Goal: Transaction & Acquisition: Purchase product/service

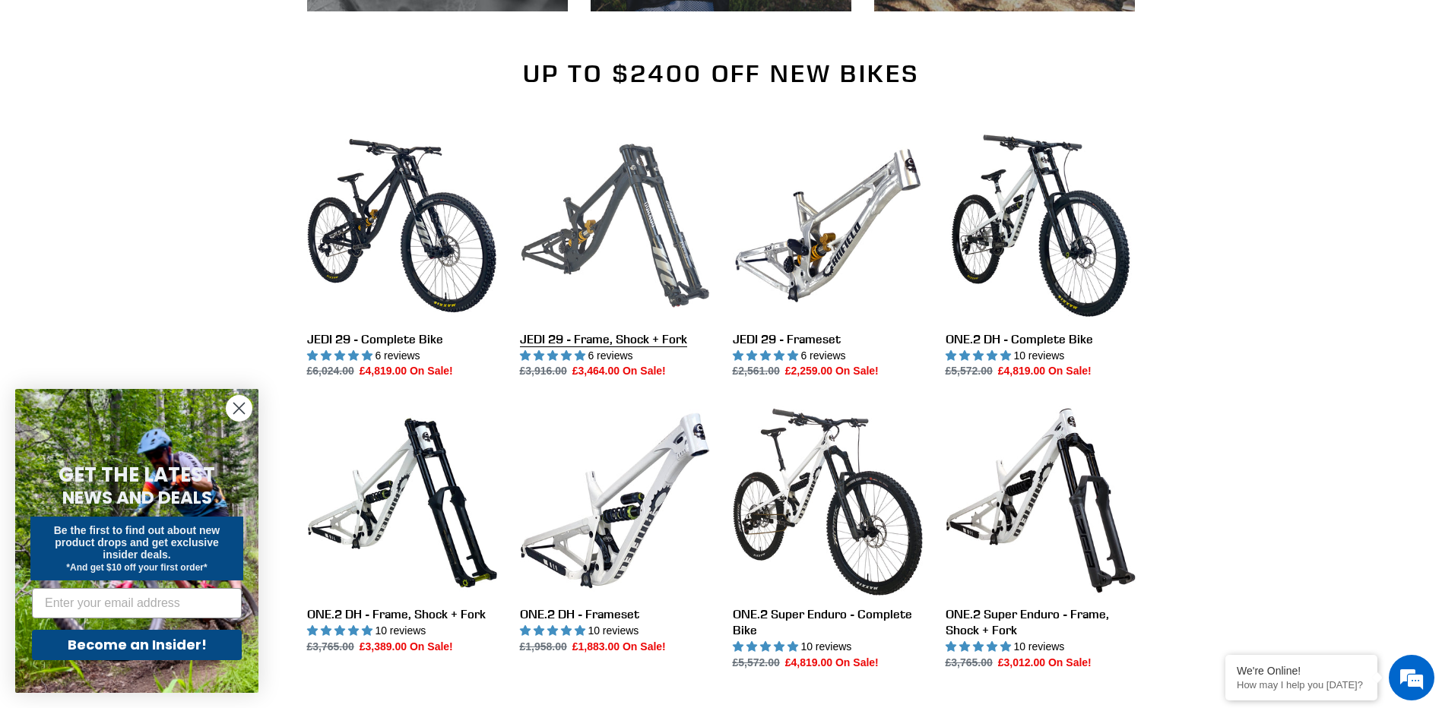
scroll to position [1672, 0]
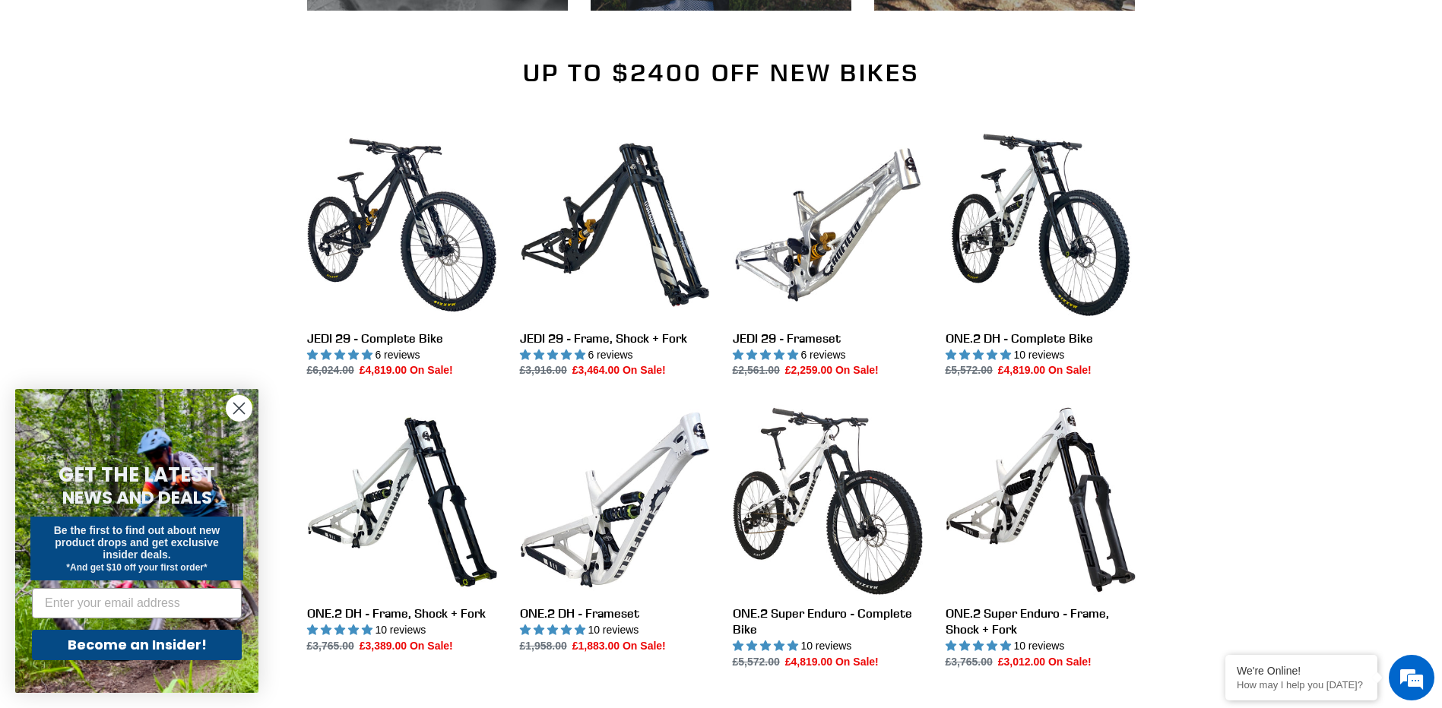
drag, startPoint x: 238, startPoint y: 407, endPoint x: 242, endPoint y: 398, distance: 10.2
click at [238, 407] on icon "Close dialog" at bounding box center [239, 409] width 11 height 11
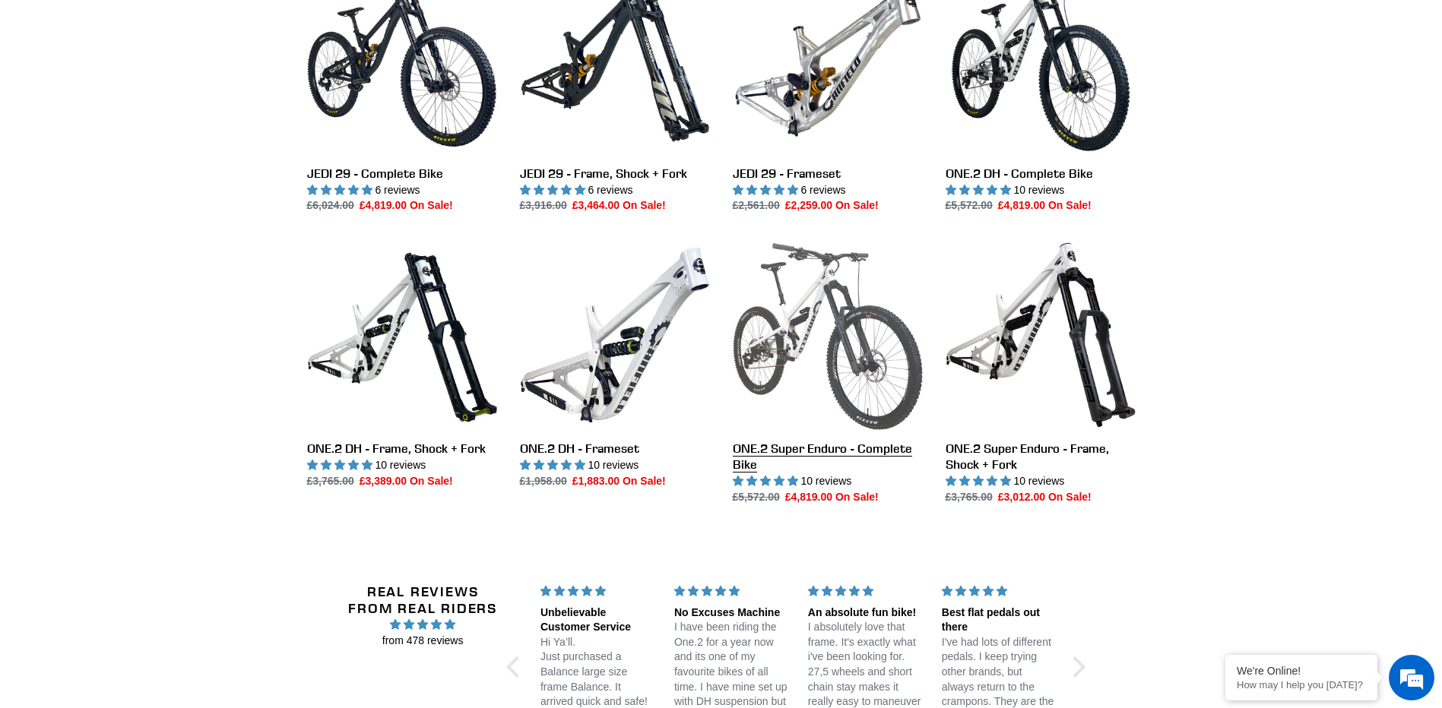
scroll to position [1900, 0]
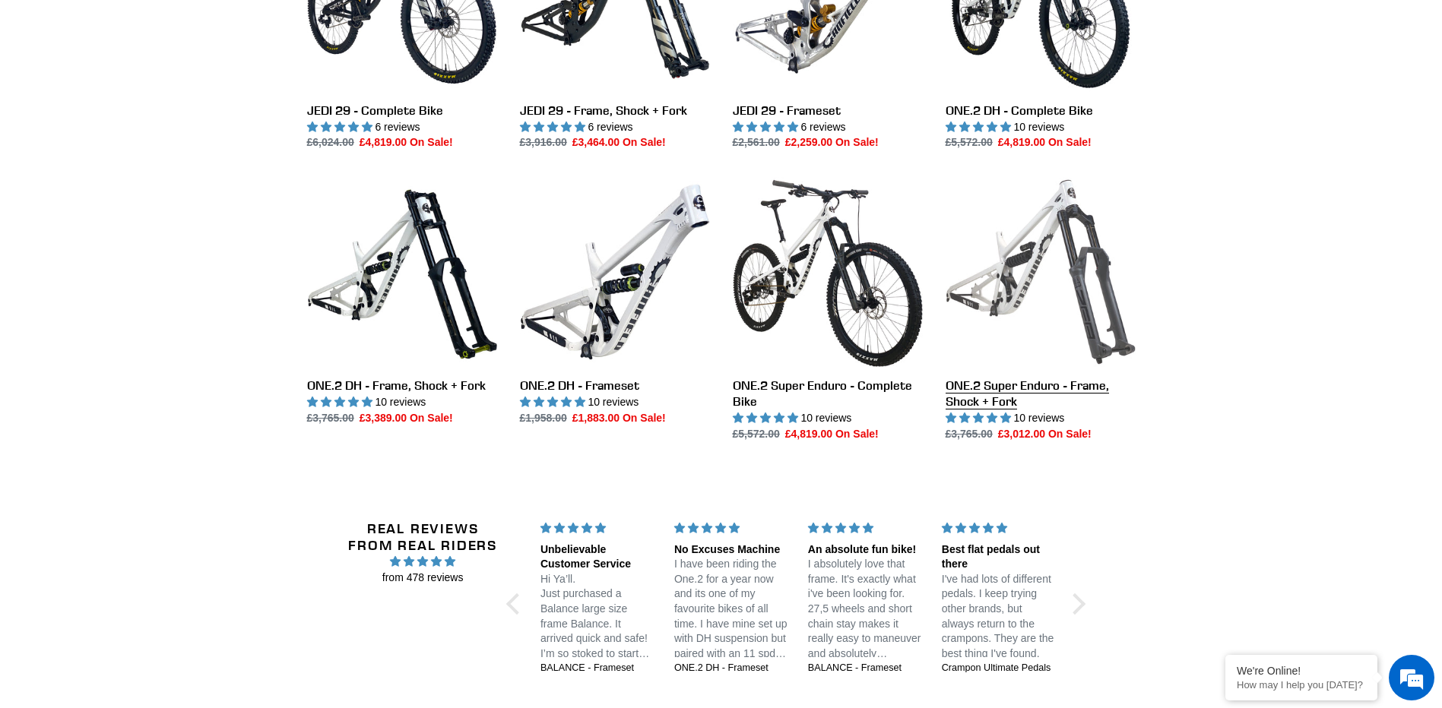
click at [1026, 267] on link "ONE.2 Super Enduro - Frame, Shock + Fork" at bounding box center [1041, 309] width 190 height 265
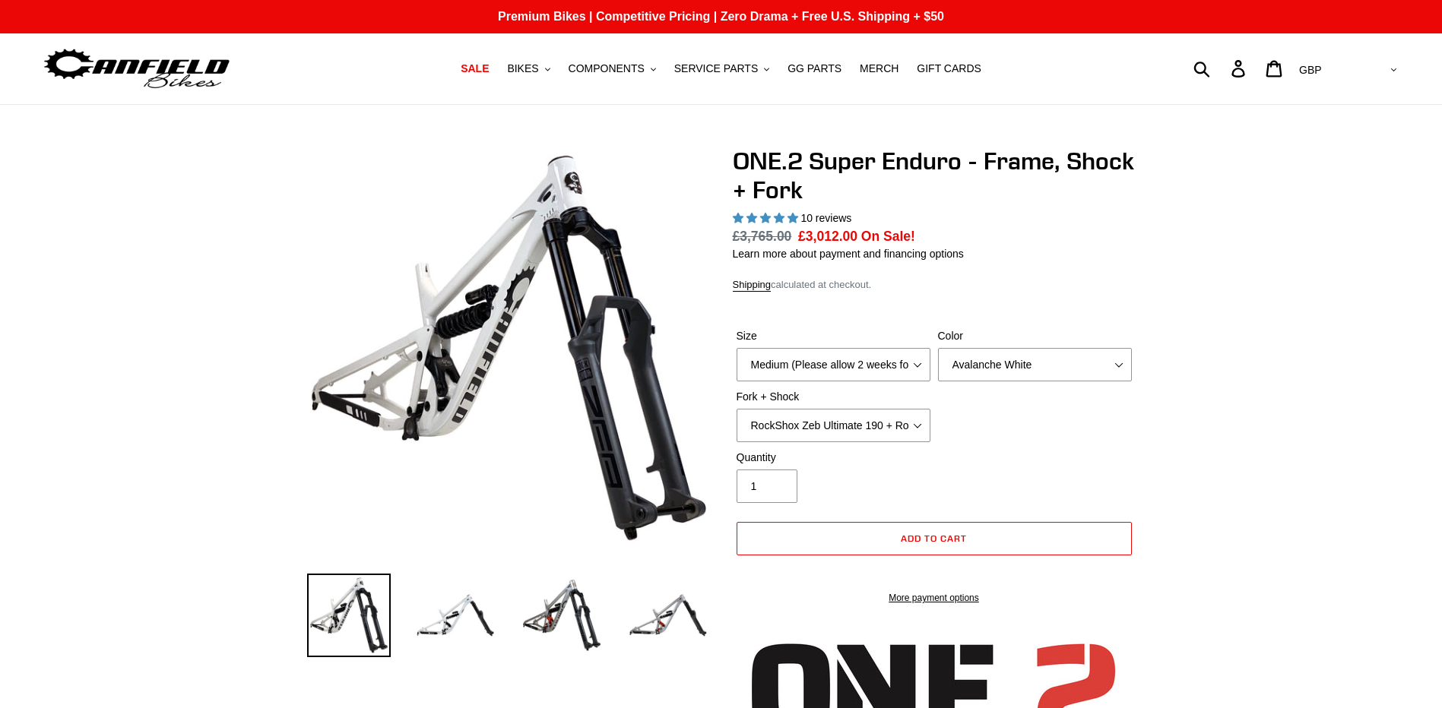
select select "highest-rating"
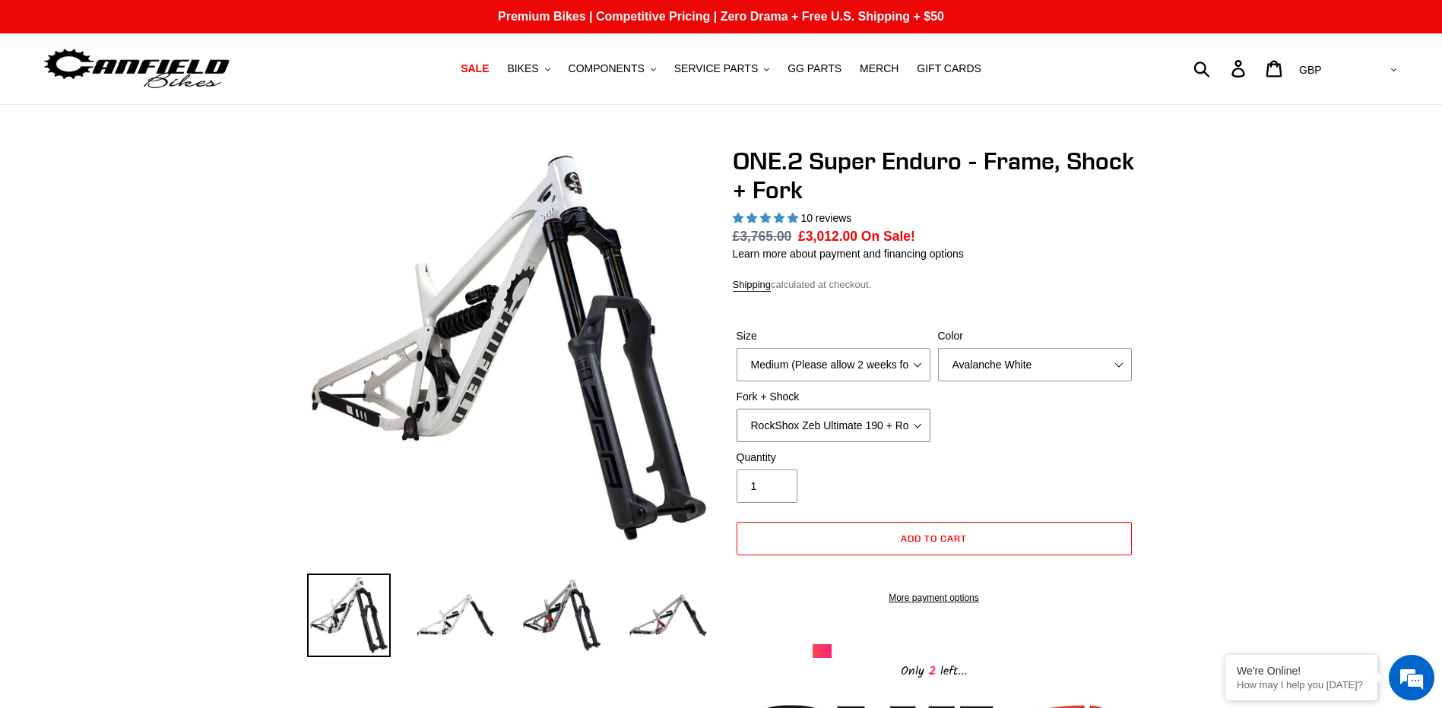
click at [920, 425] on select "RockShox Zeb Ultimate 190 + RockShox Vivid UltDH Coil 250x70" at bounding box center [834, 425] width 194 height 33
click at [1117, 361] on select "Avalanche White Bentonite Grey" at bounding box center [1035, 364] width 194 height 33
select select "Bentonite Grey"
click at [938, 348] on select "Avalanche White Bentonite Grey" at bounding box center [1035, 364] width 194 height 33
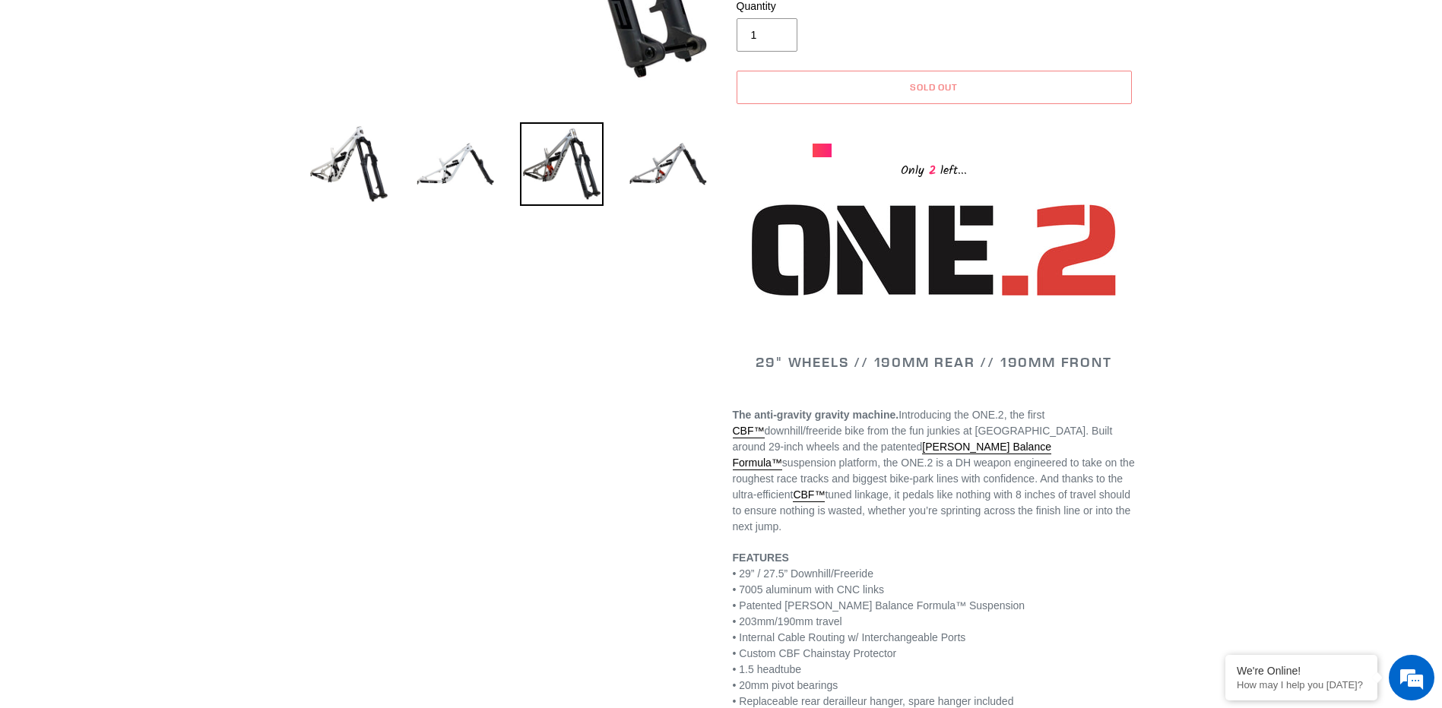
scroll to position [456, 0]
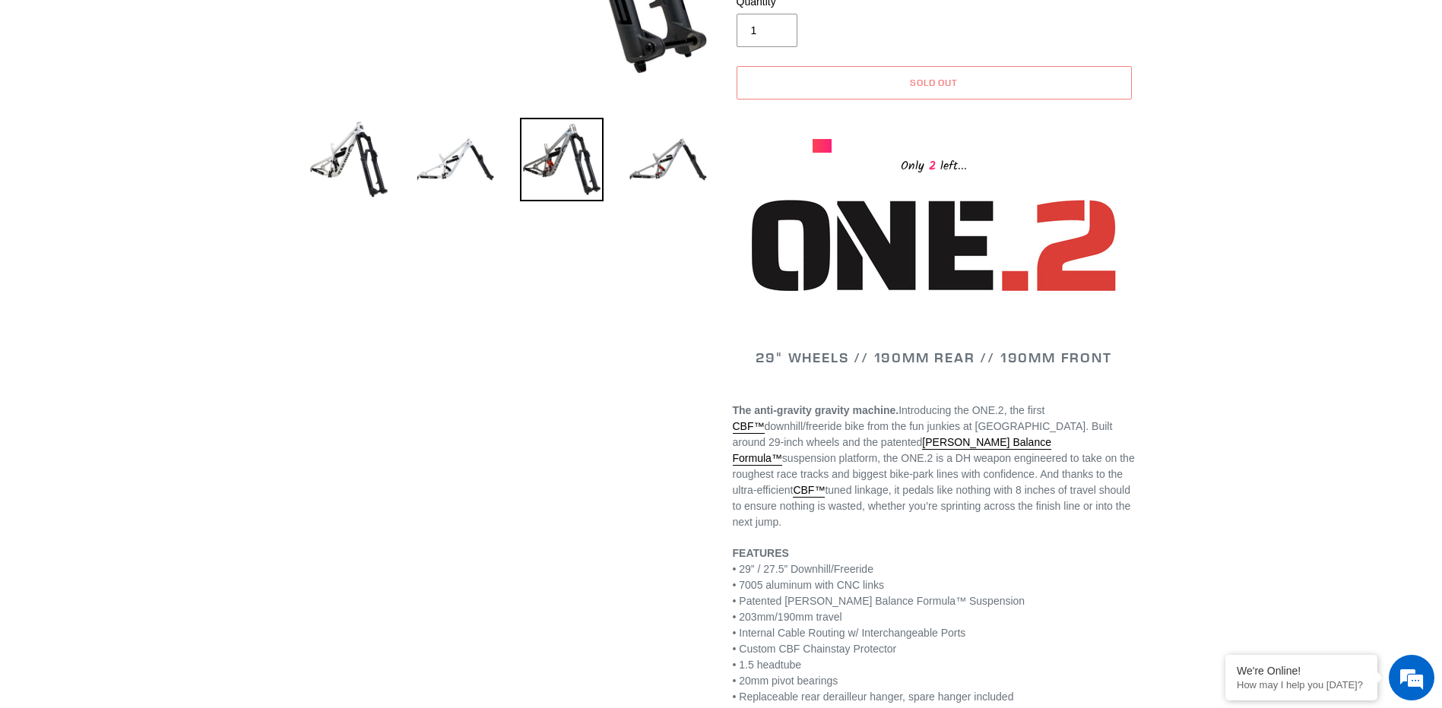
click at [345, 155] on img at bounding box center [349, 160] width 84 height 84
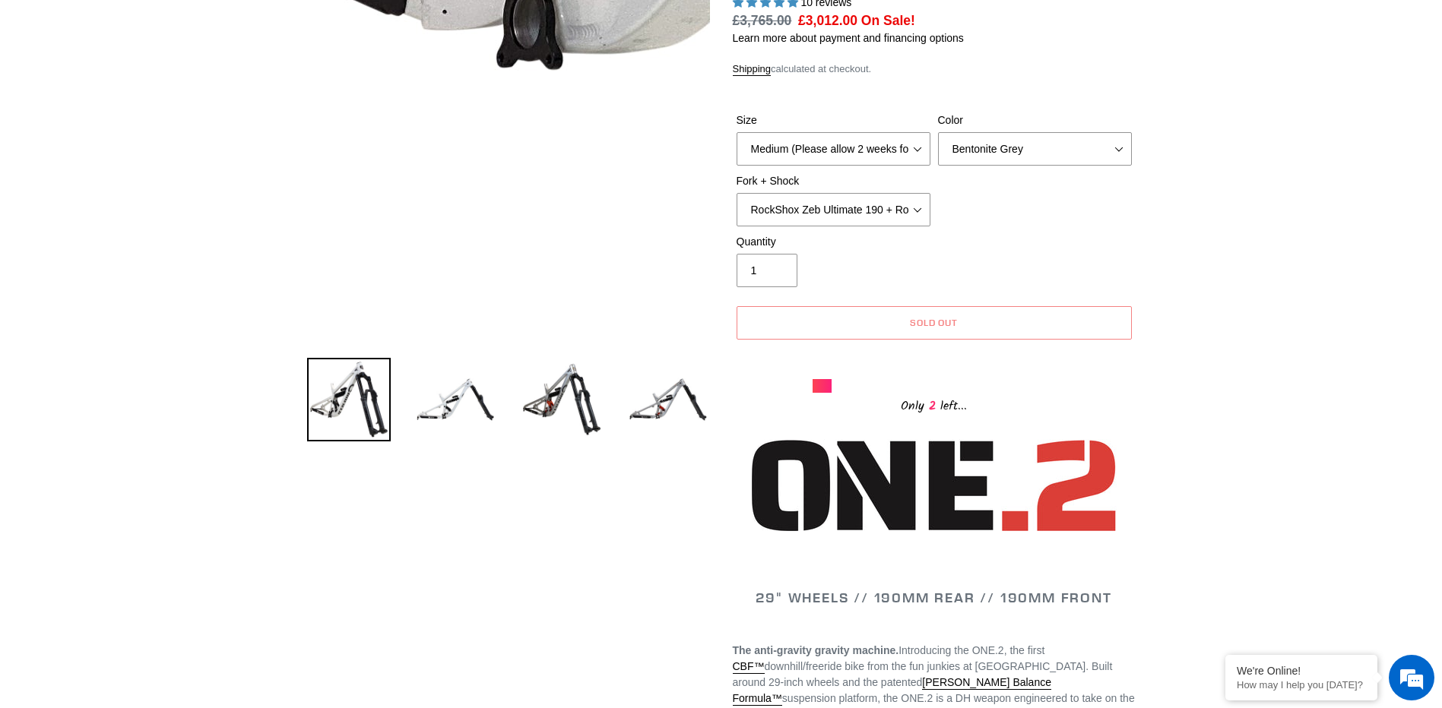
scroll to position [0, 0]
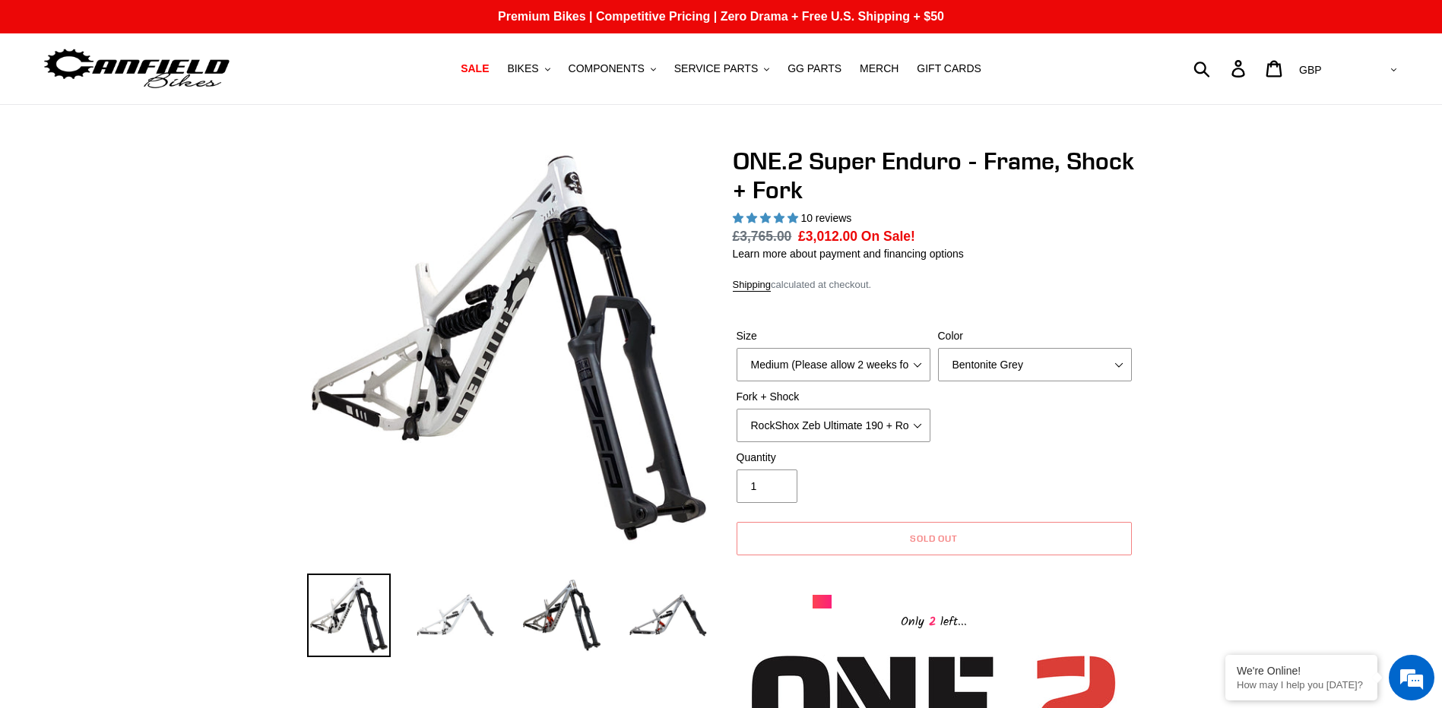
click at [449, 606] on img at bounding box center [455, 616] width 84 height 84
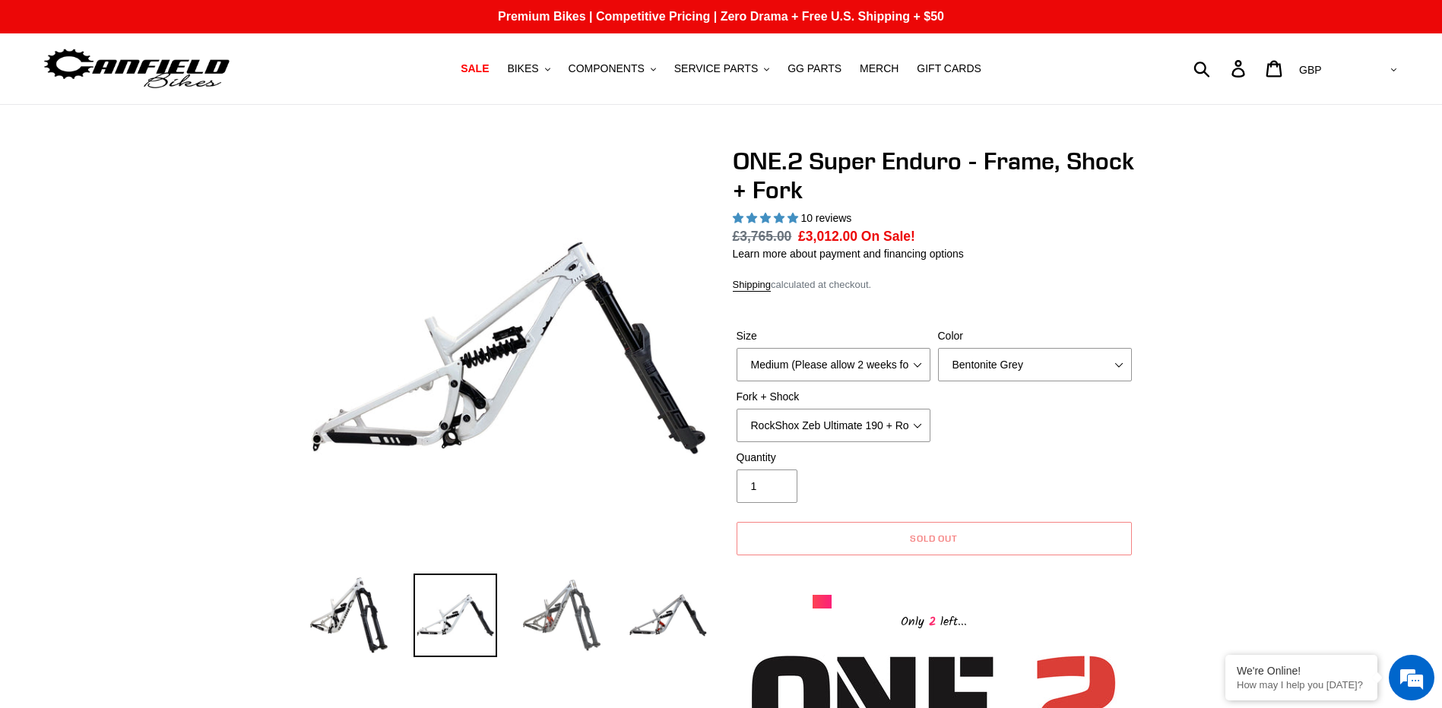
click at [544, 609] on img at bounding box center [562, 616] width 84 height 84
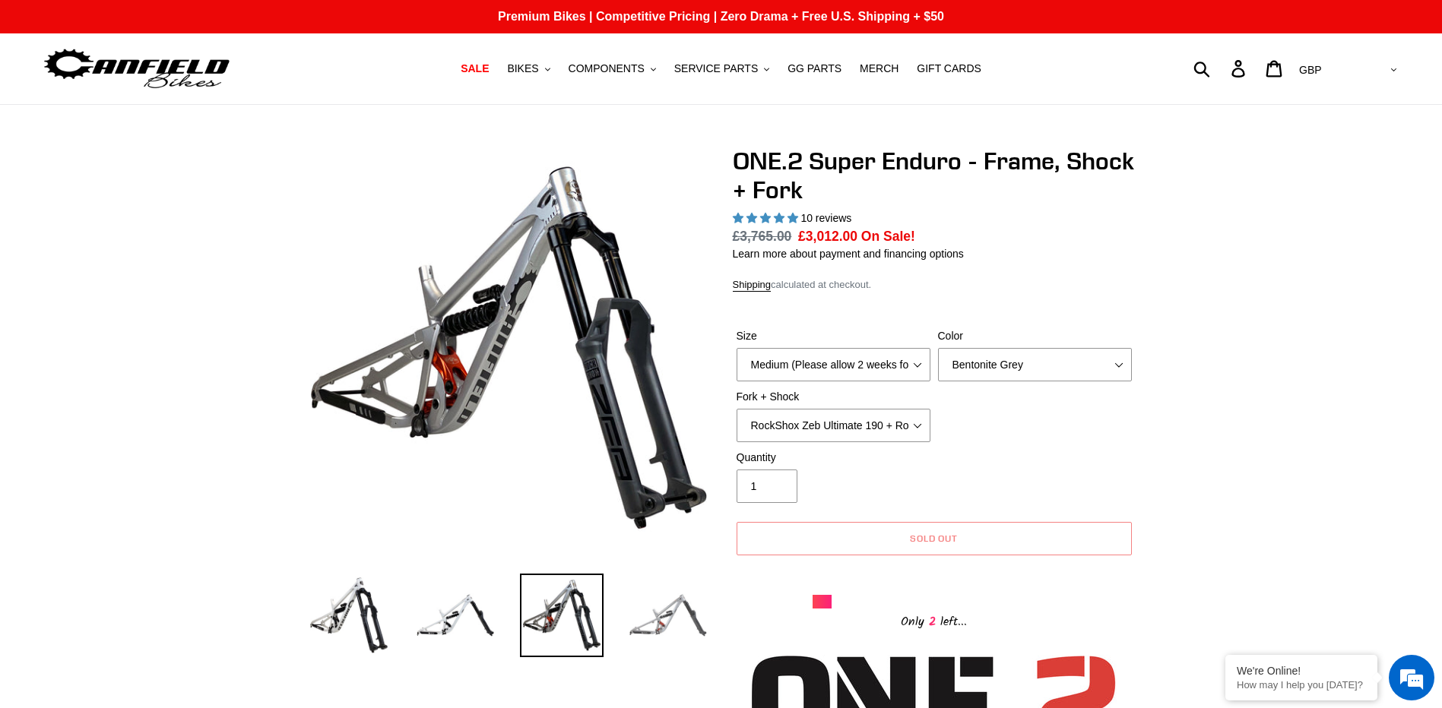
click at [665, 623] on img at bounding box center [668, 616] width 84 height 84
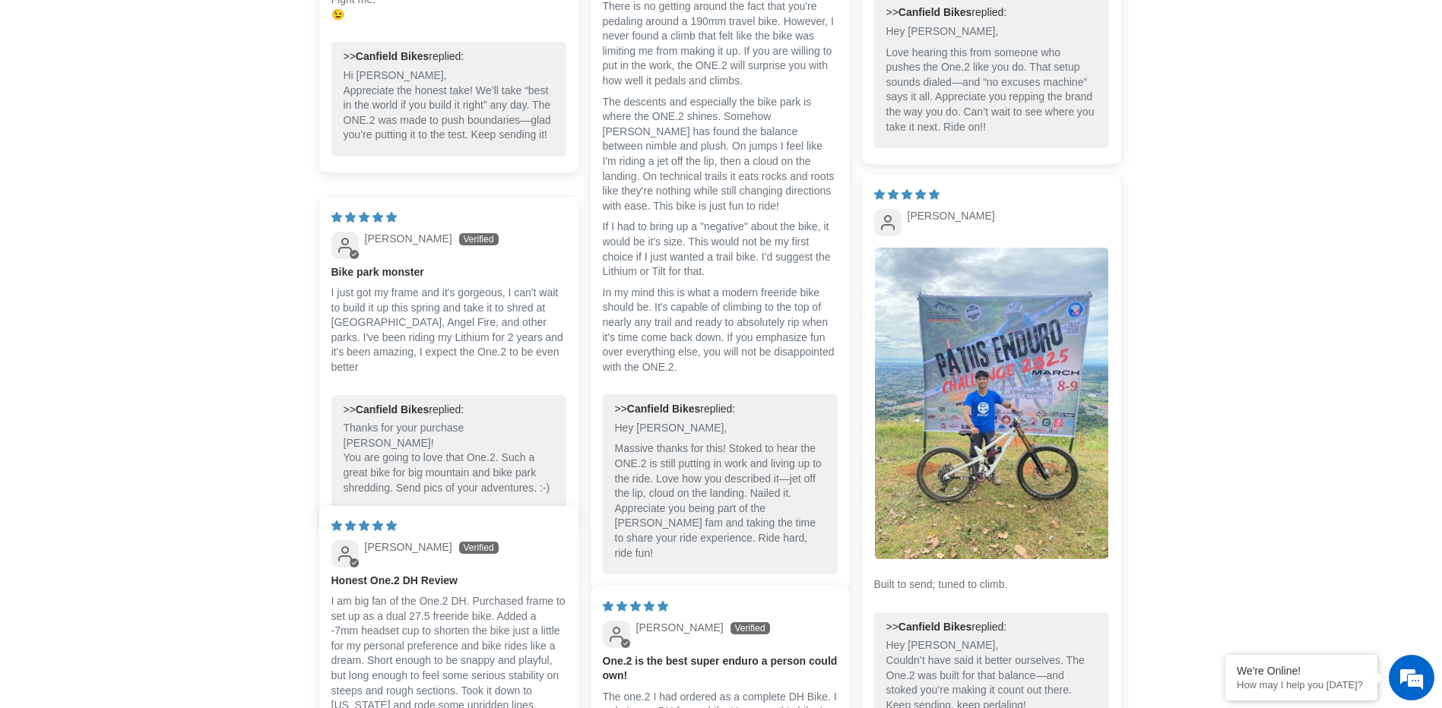
scroll to position [3040, 0]
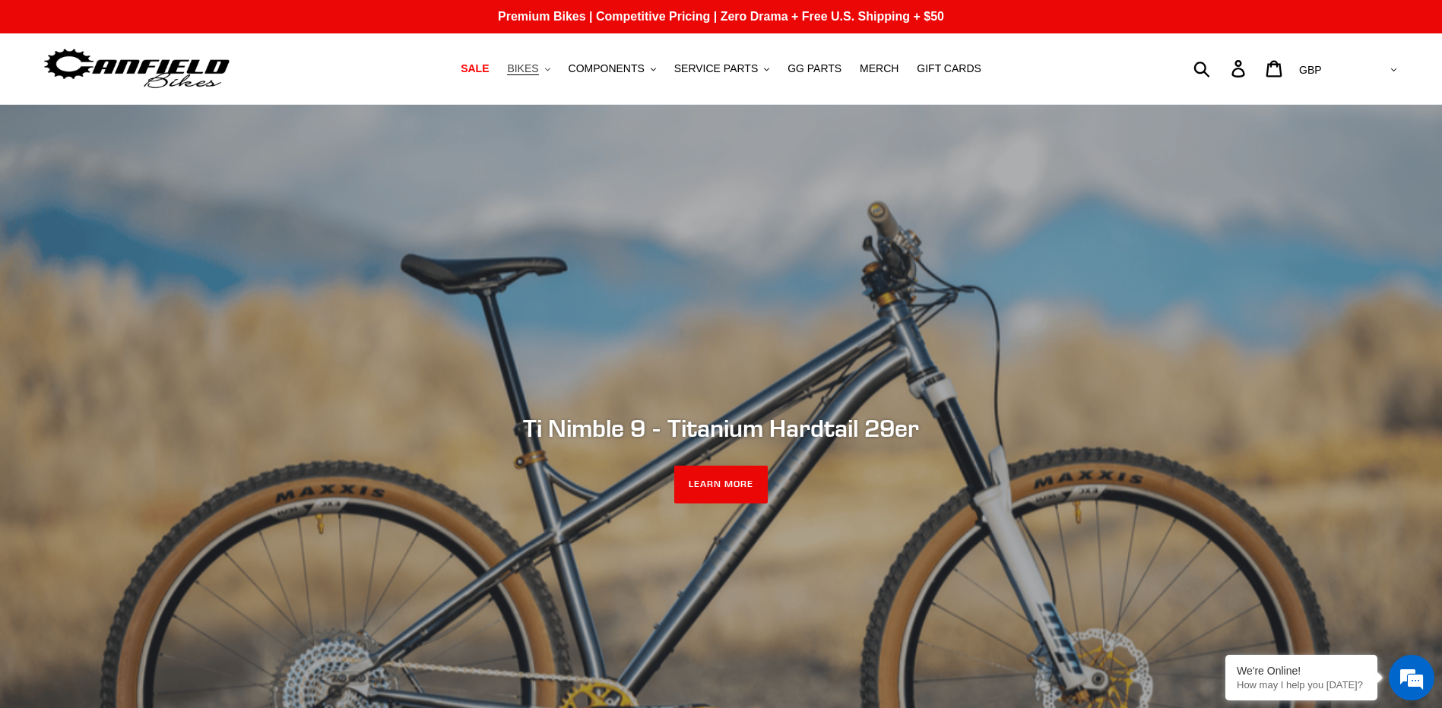
click at [538, 67] on span "BIKES" at bounding box center [522, 68] width 31 height 13
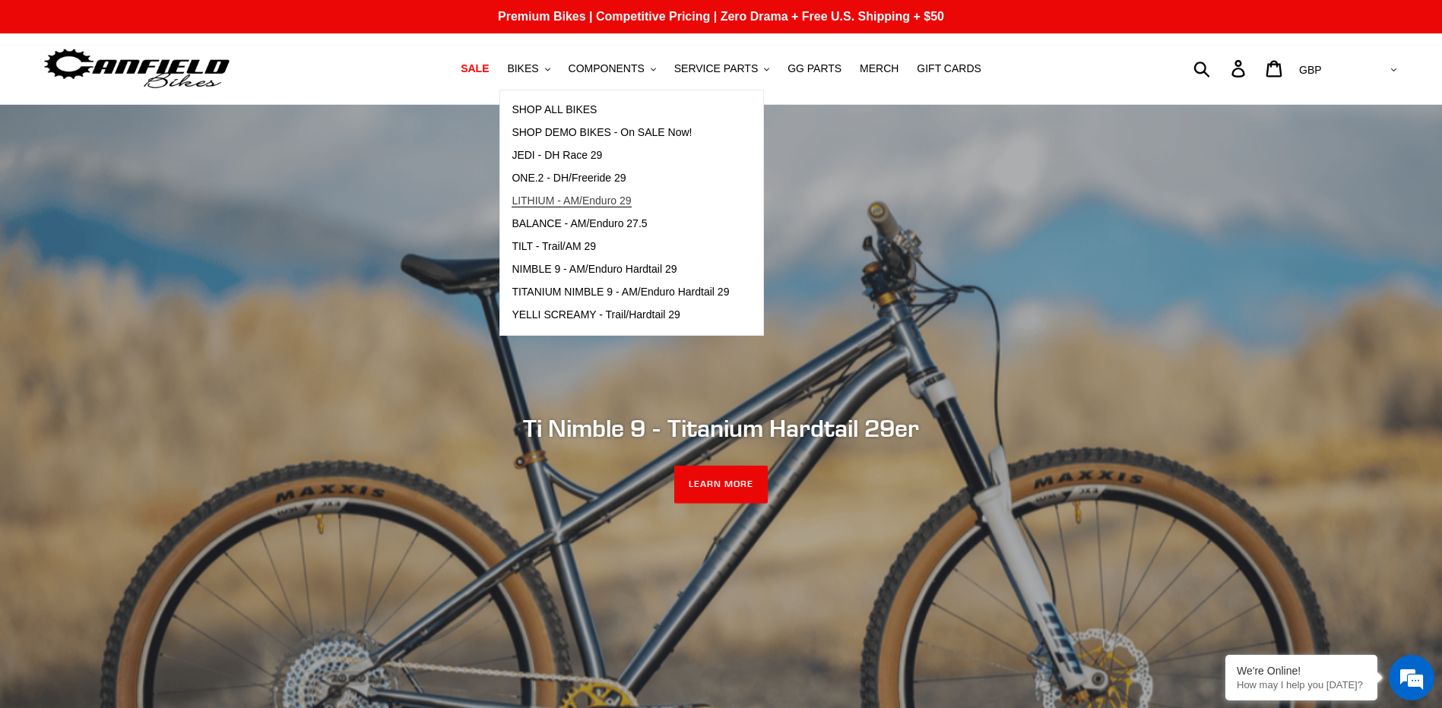
click at [594, 200] on span "LITHIUM - AM/Enduro 29" at bounding box center [571, 201] width 119 height 13
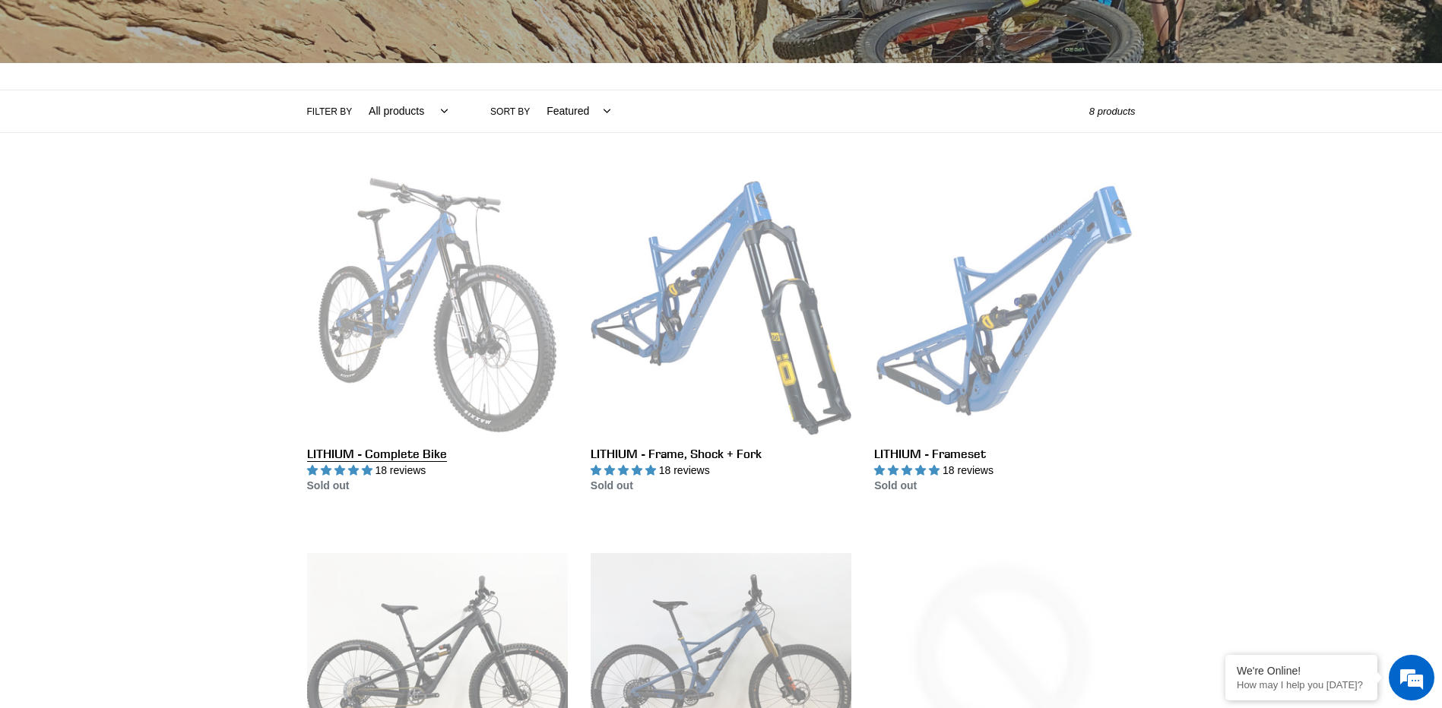
scroll to position [304, 0]
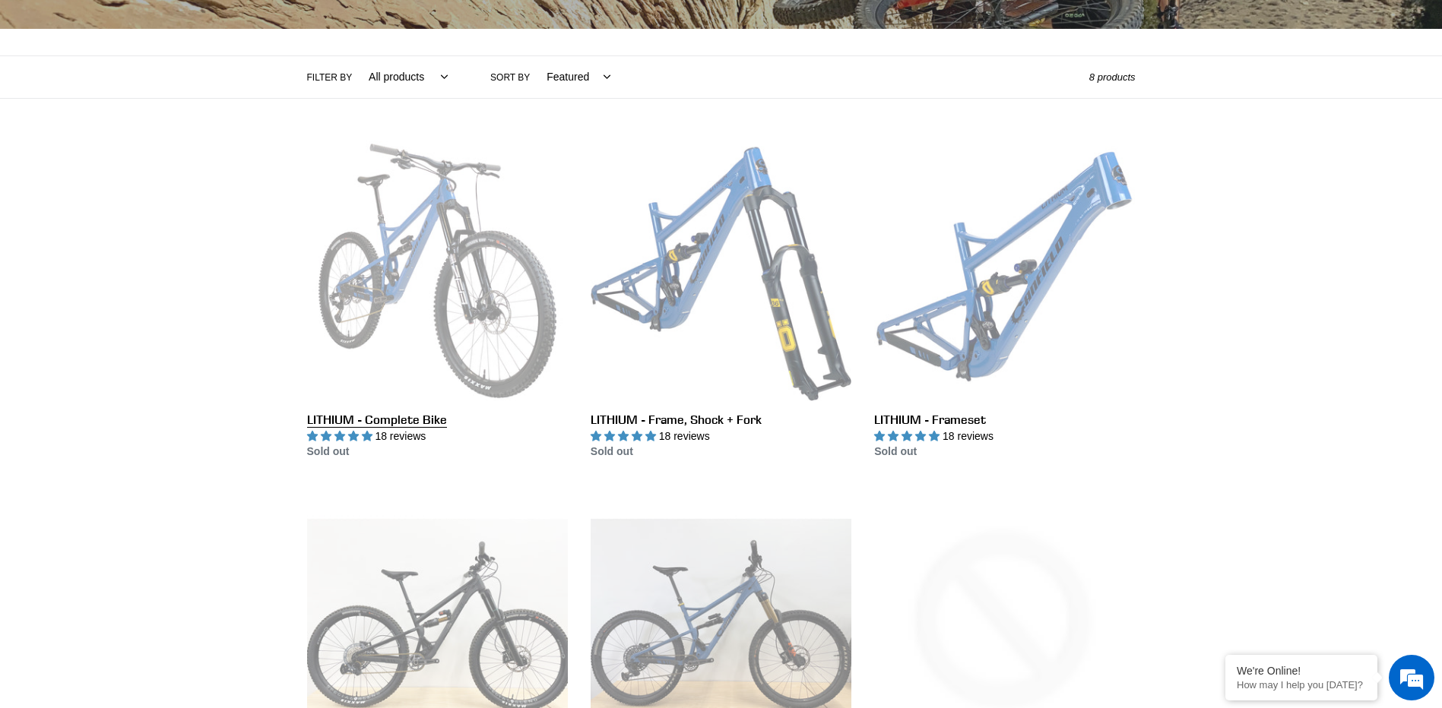
click at [455, 264] on link "LITHIUM - Complete Bike" at bounding box center [437, 301] width 261 height 320
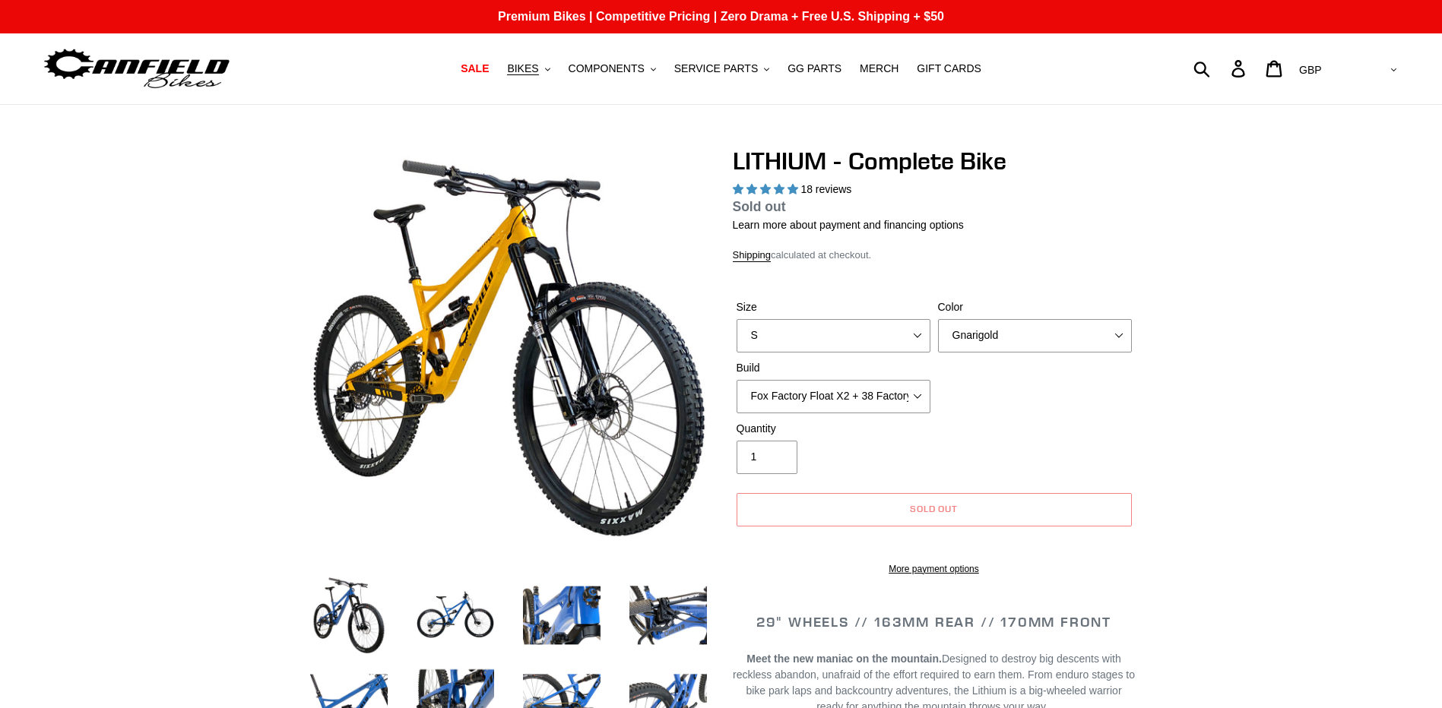
select select "highest-rating"
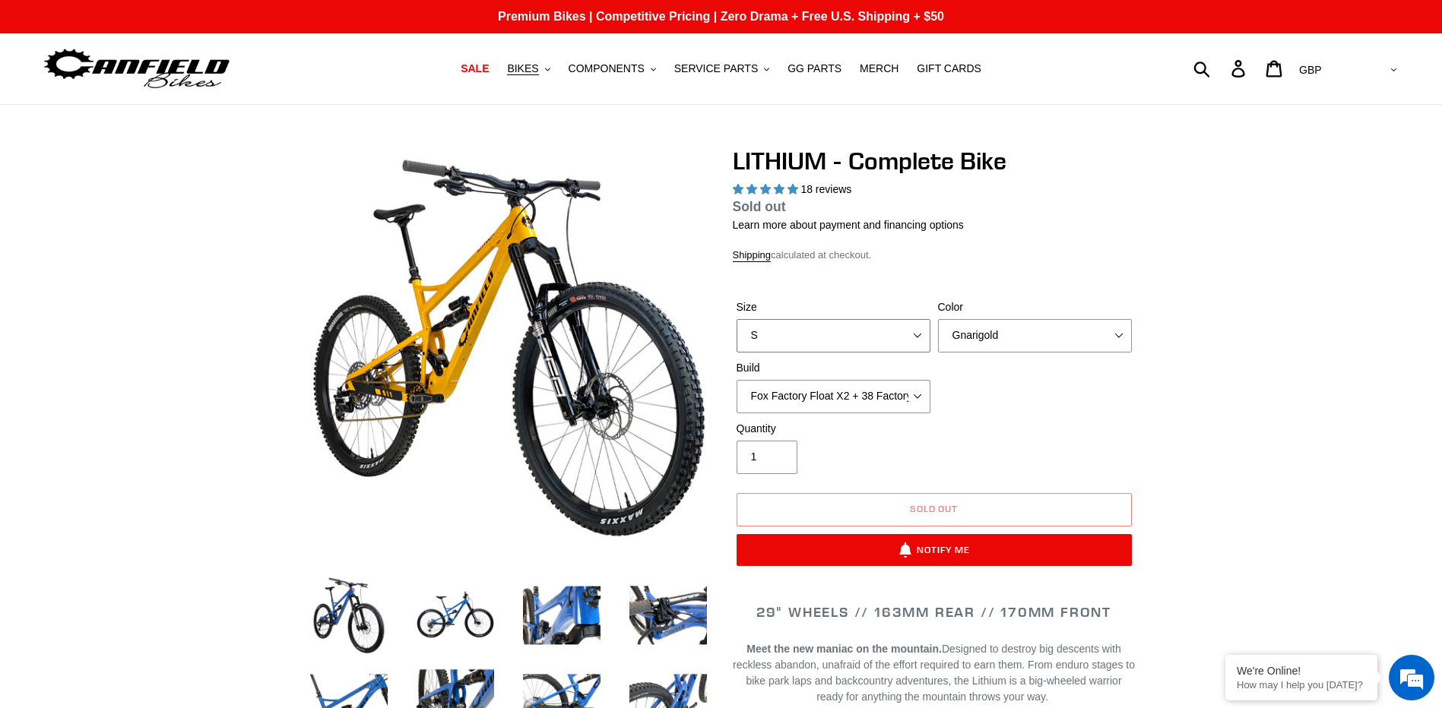
click at [912, 330] on select "S M L XL" at bounding box center [834, 335] width 194 height 33
select select "M"
click at [737, 319] on select "S M L XL" at bounding box center [834, 335] width 194 height 33
click at [1046, 338] on select "Gnarigold Blue Velvet Stealth Black" at bounding box center [1035, 335] width 194 height 33
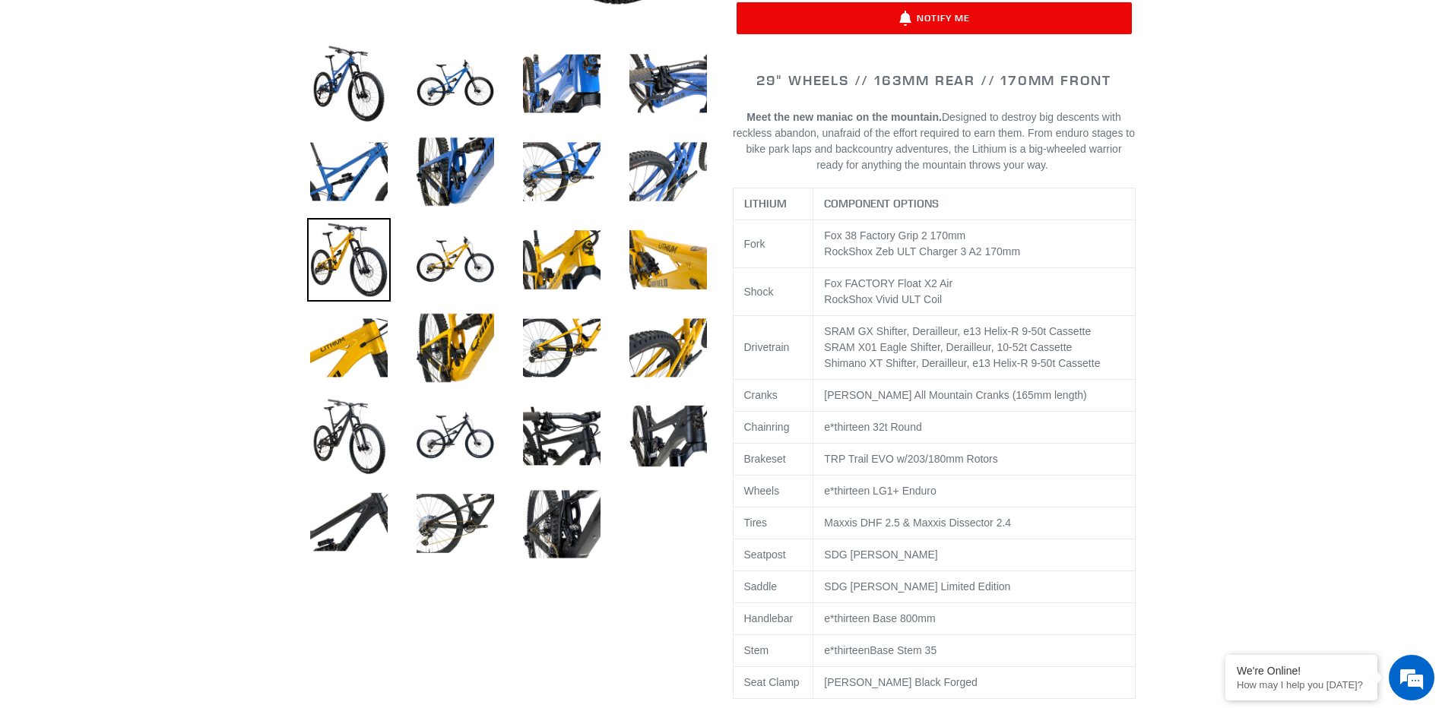
scroll to position [152, 0]
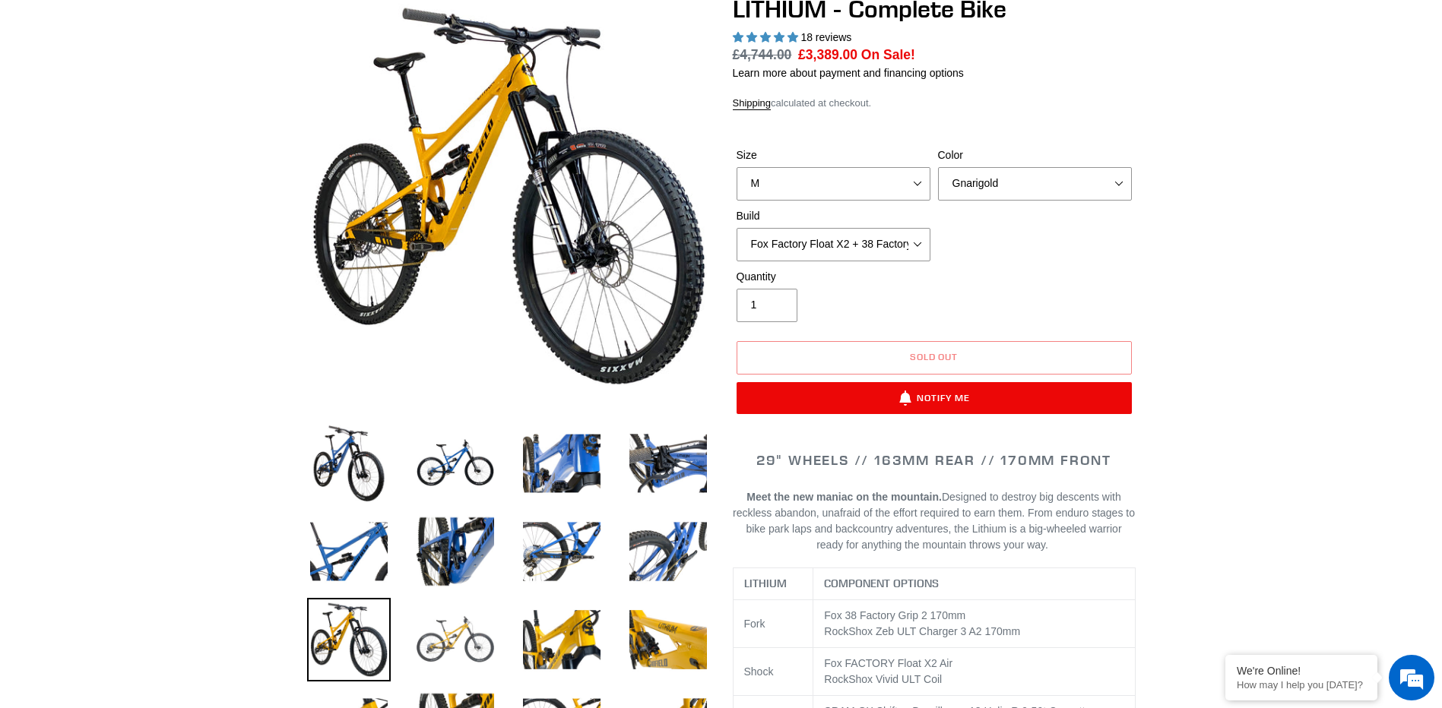
click at [459, 626] on img at bounding box center [455, 640] width 84 height 84
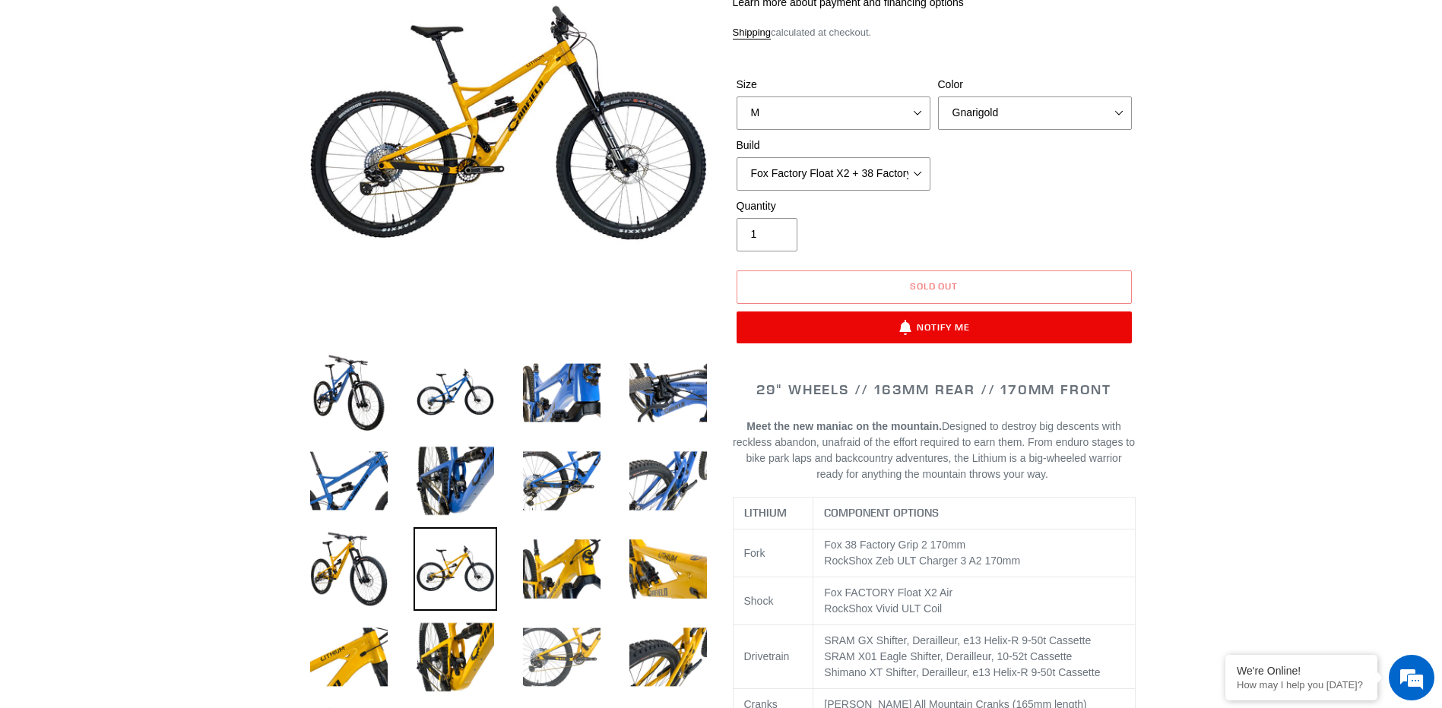
scroll to position [304, 0]
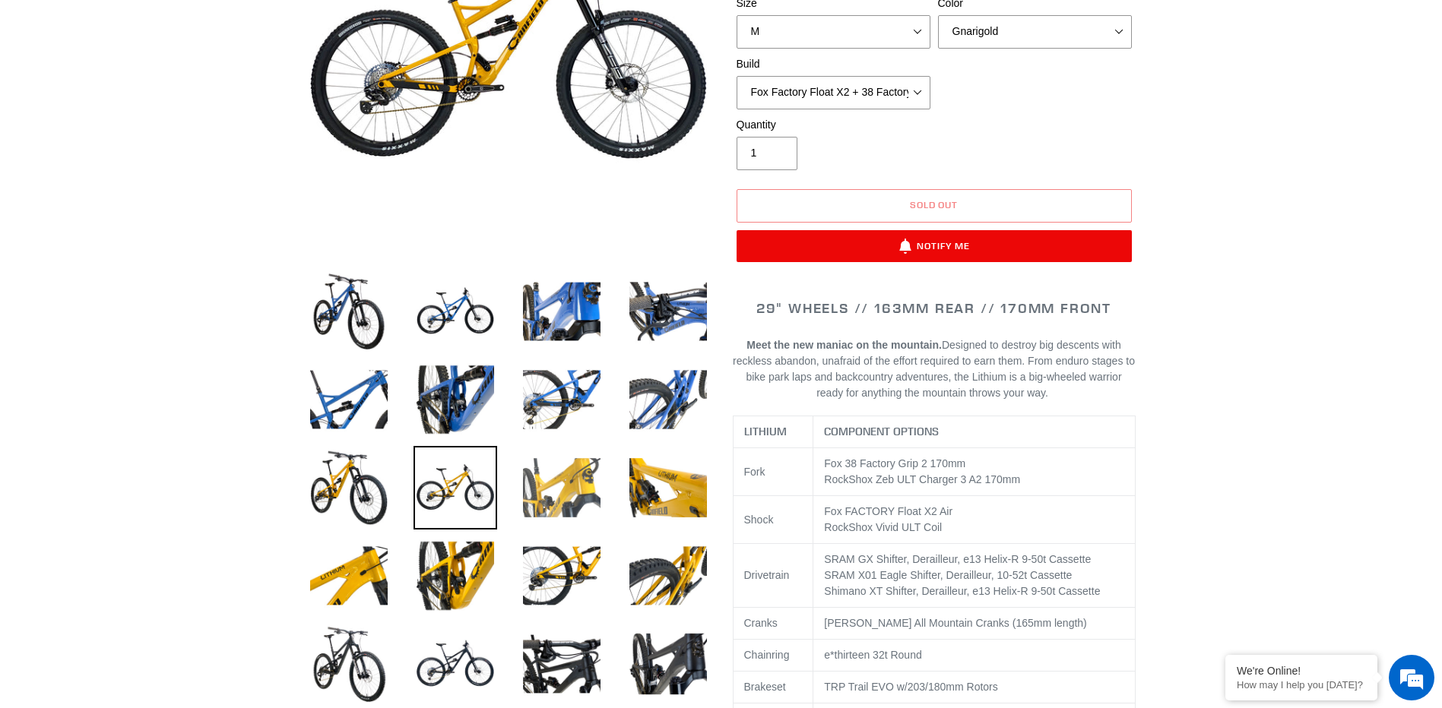
click at [556, 477] on img at bounding box center [562, 488] width 84 height 84
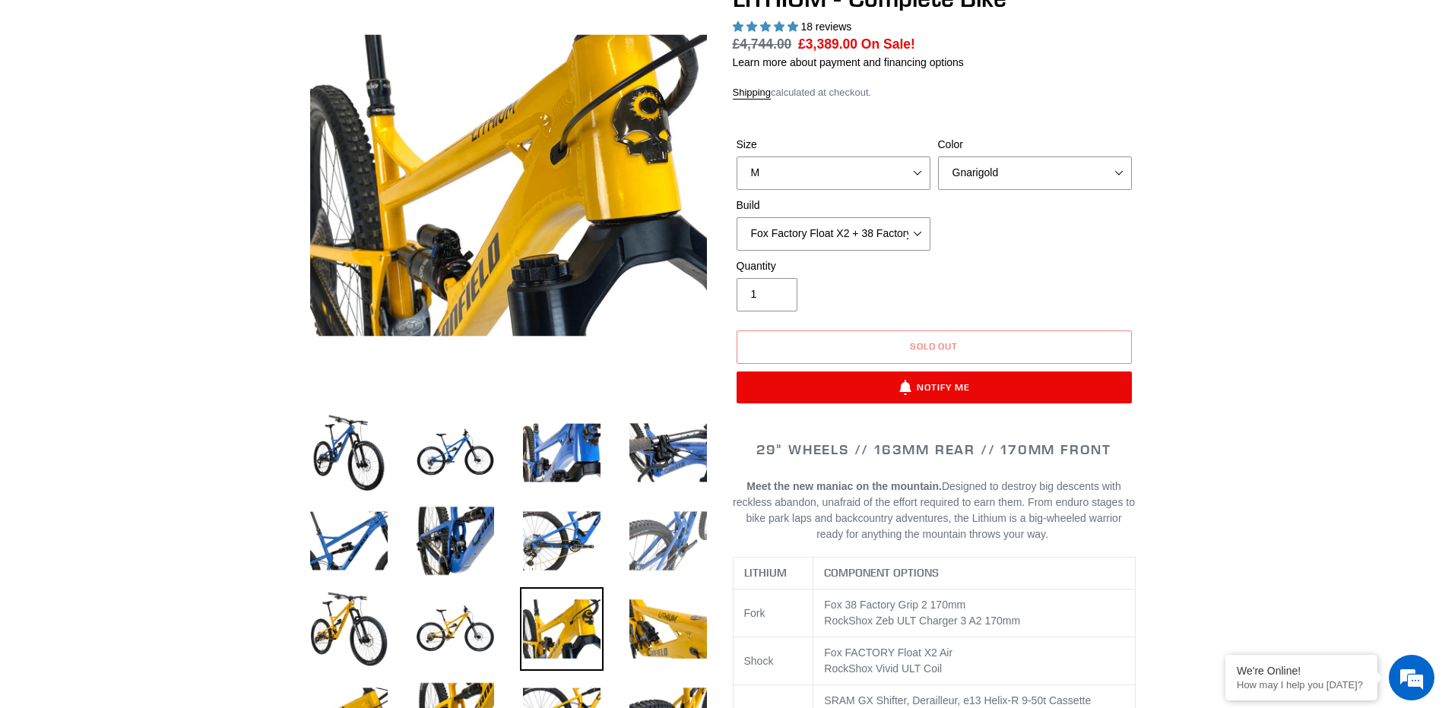
scroll to position [152, 0]
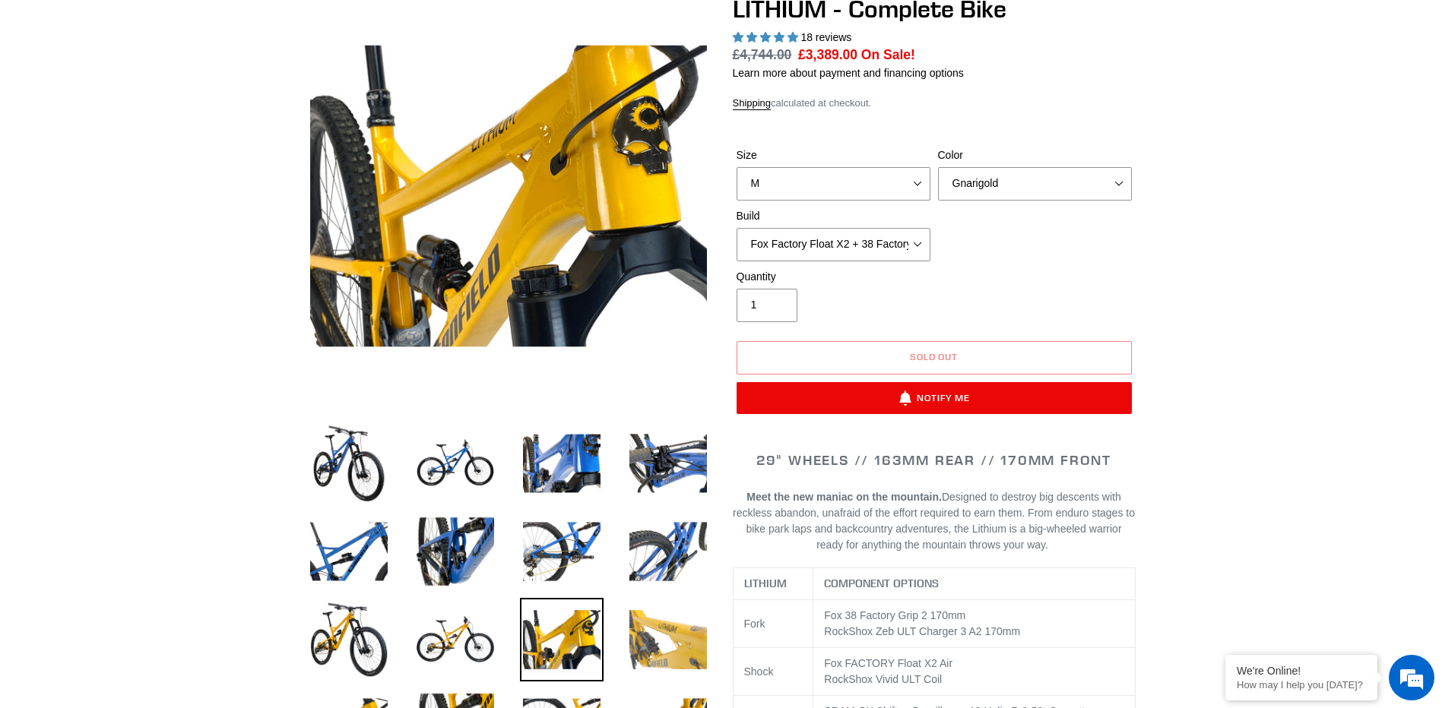
click at [673, 645] on img at bounding box center [668, 640] width 84 height 84
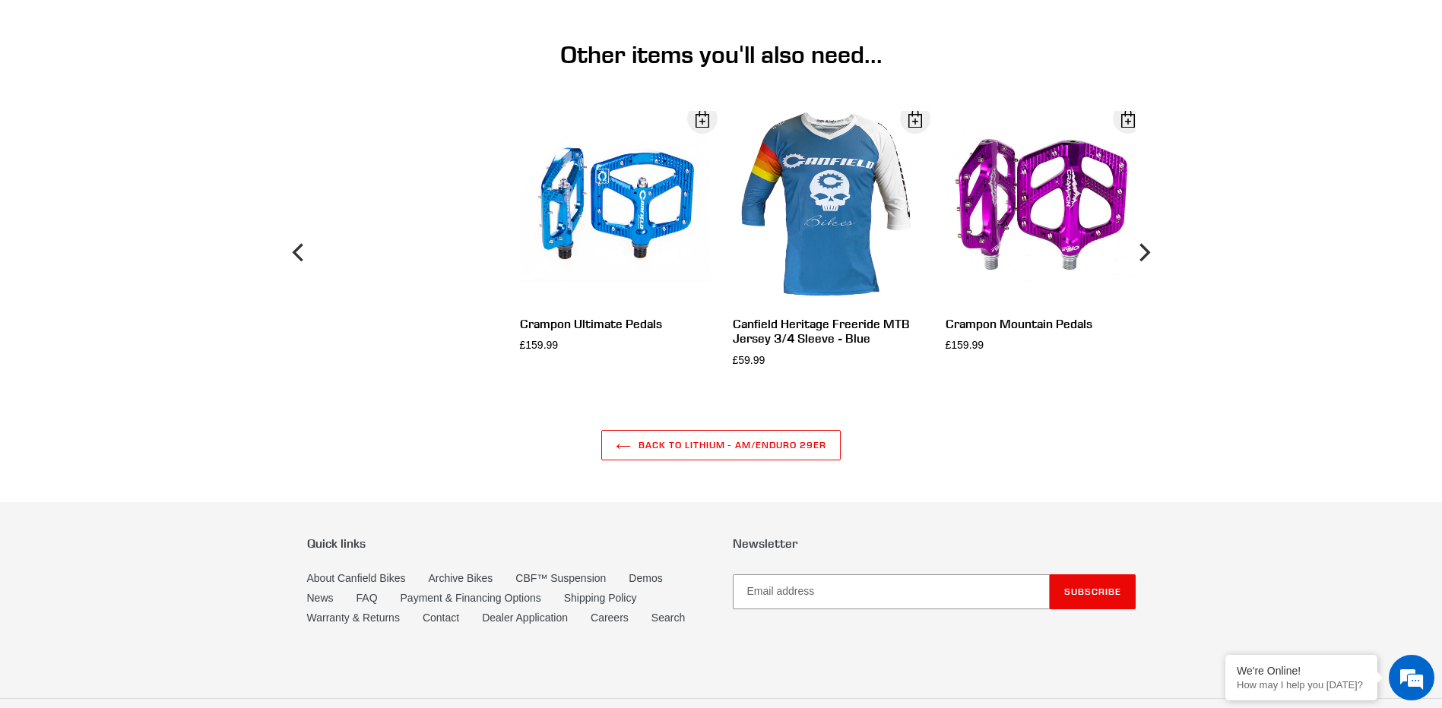
scroll to position [5321, 0]
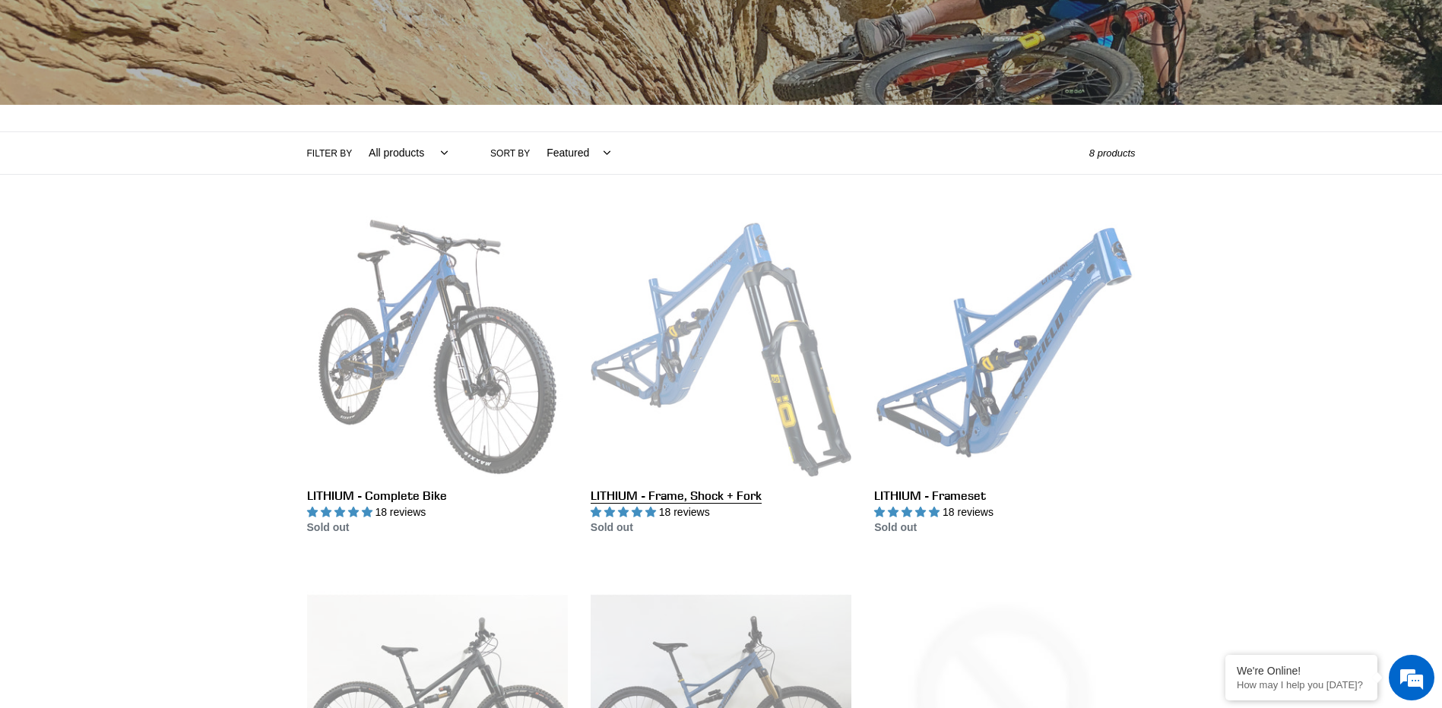
scroll to position [456, 0]
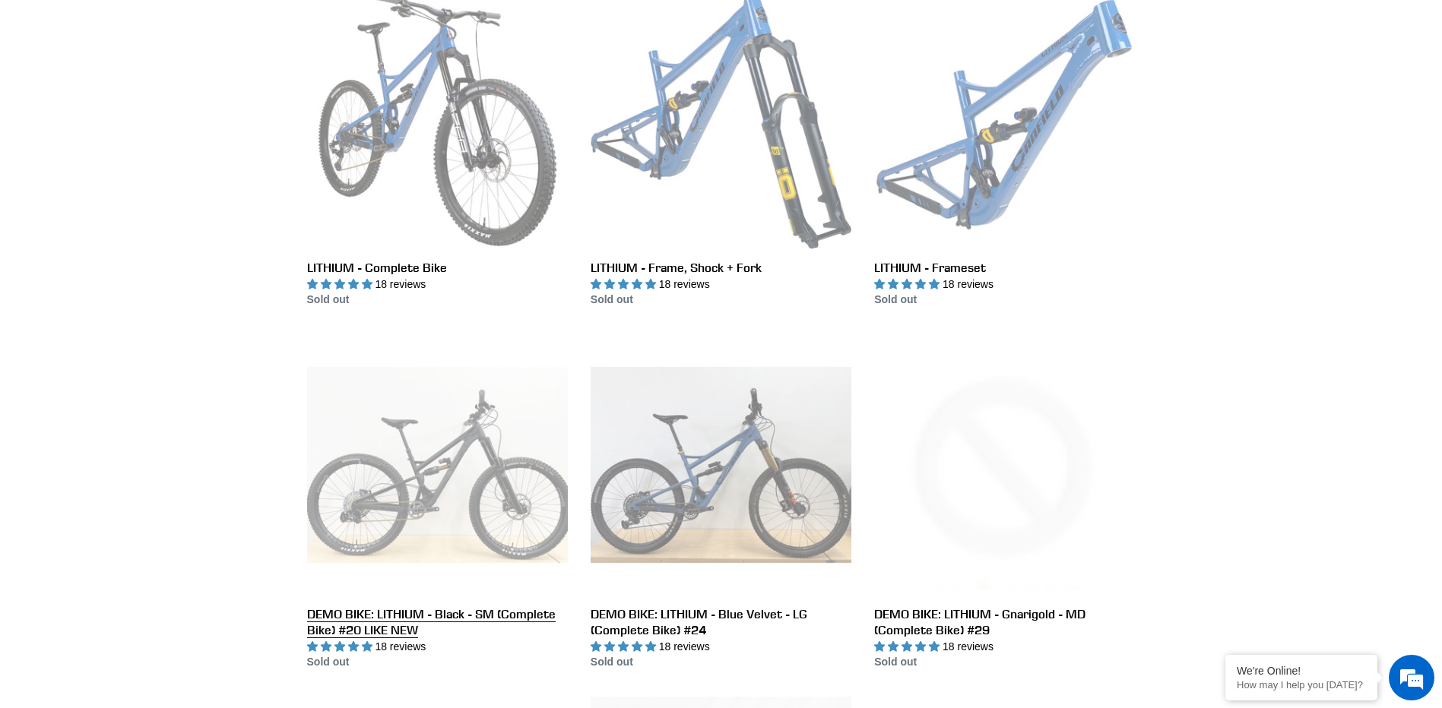
click at [407, 494] on link "DEMO BIKE: LITHIUM - Black - SM (Complete Bike) #20 LIKE NEW" at bounding box center [437, 502] width 261 height 336
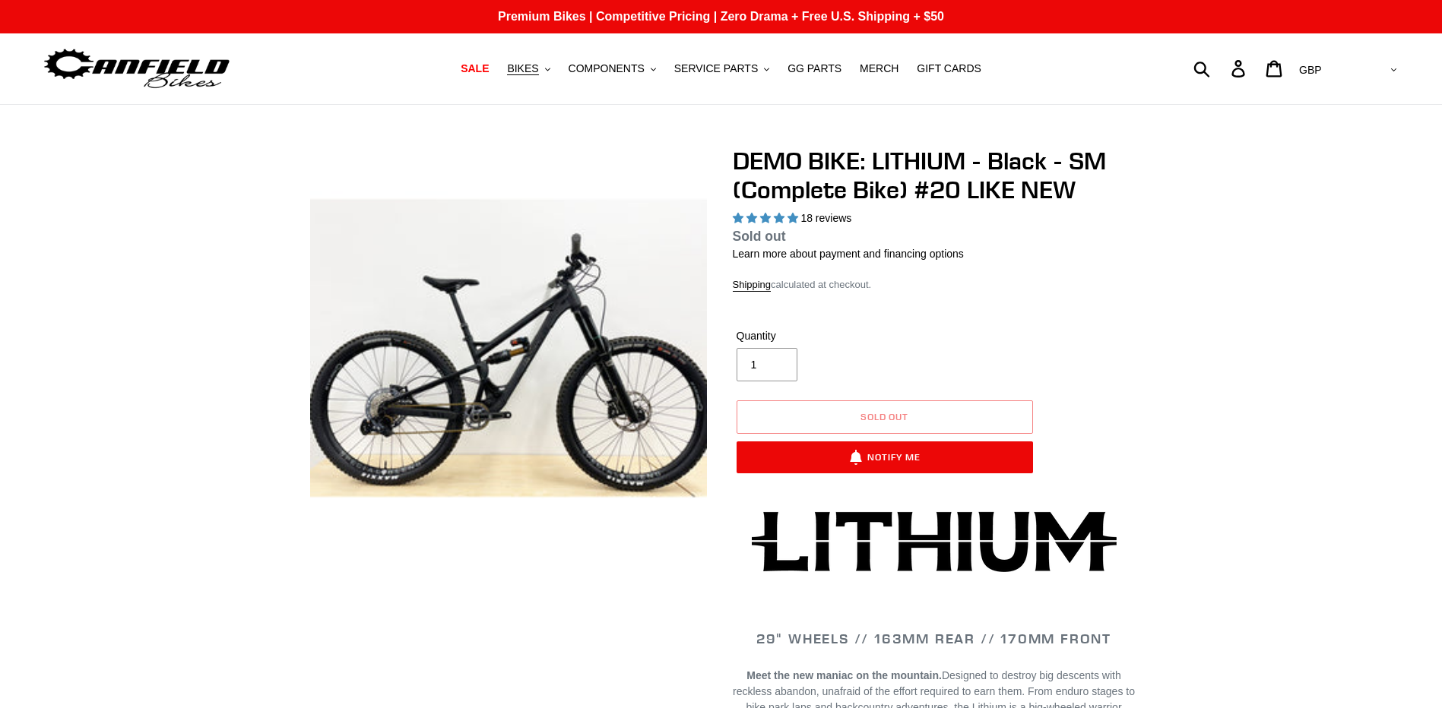
select select "highest-rating"
click at [538, 360] on img at bounding box center [422, 317] width 1557 height 1557
